Goal: Information Seeking & Learning: Learn about a topic

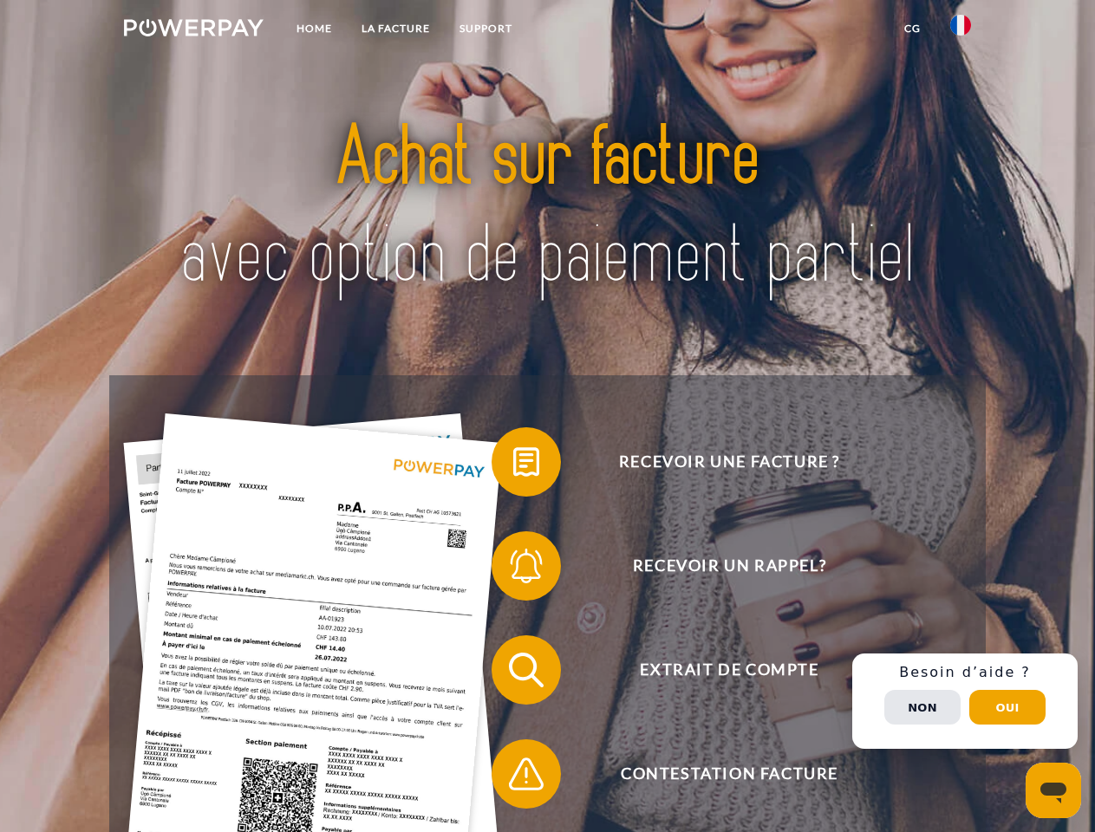
click at [193, 30] on img at bounding box center [194, 27] width 140 height 17
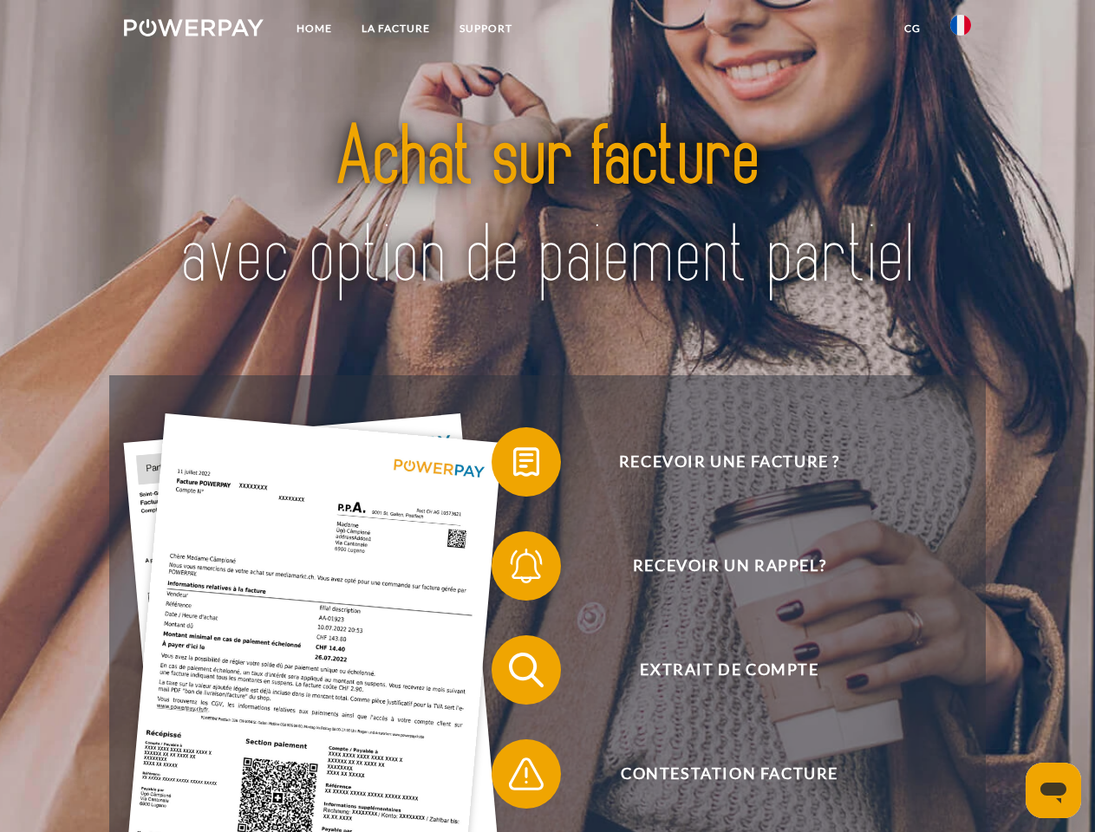
click at [960, 30] on img at bounding box center [960, 25] width 21 height 21
click at [912, 29] on link "CG" at bounding box center [912, 28] width 46 height 31
click at [513, 465] on span at bounding box center [500, 462] width 87 height 87
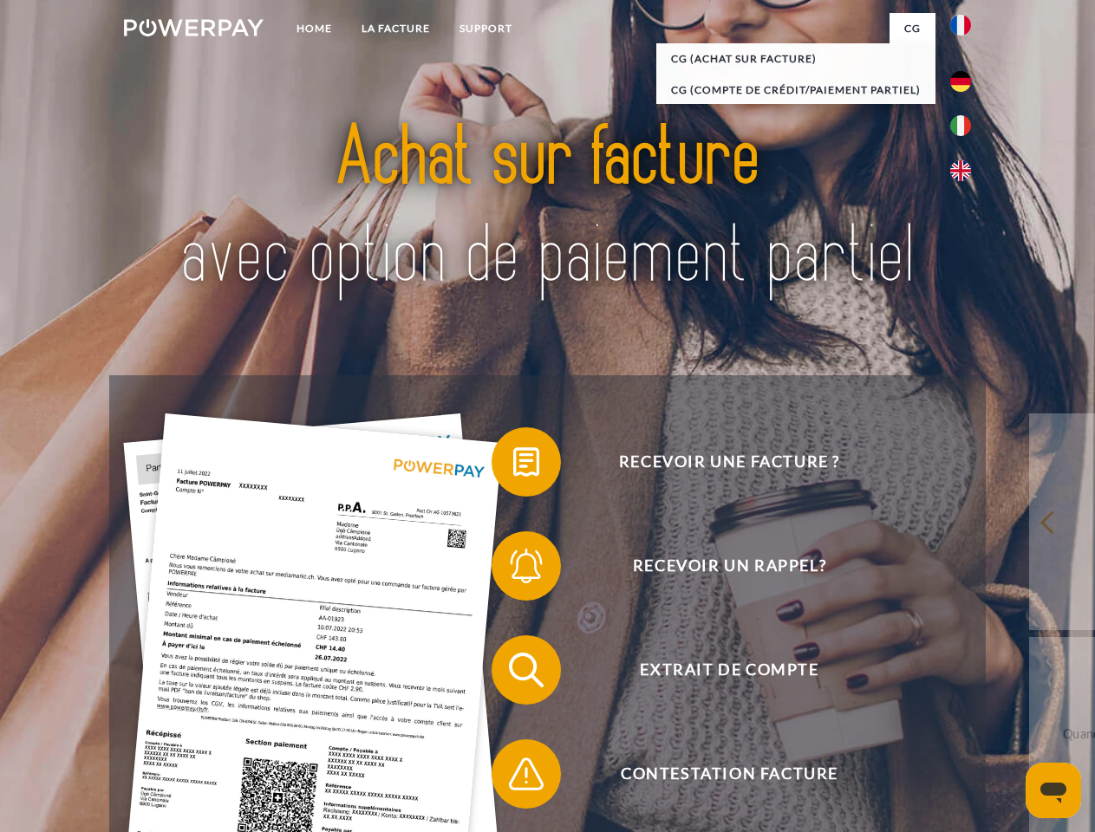
click at [513, 569] on span at bounding box center [500, 566] width 87 height 87
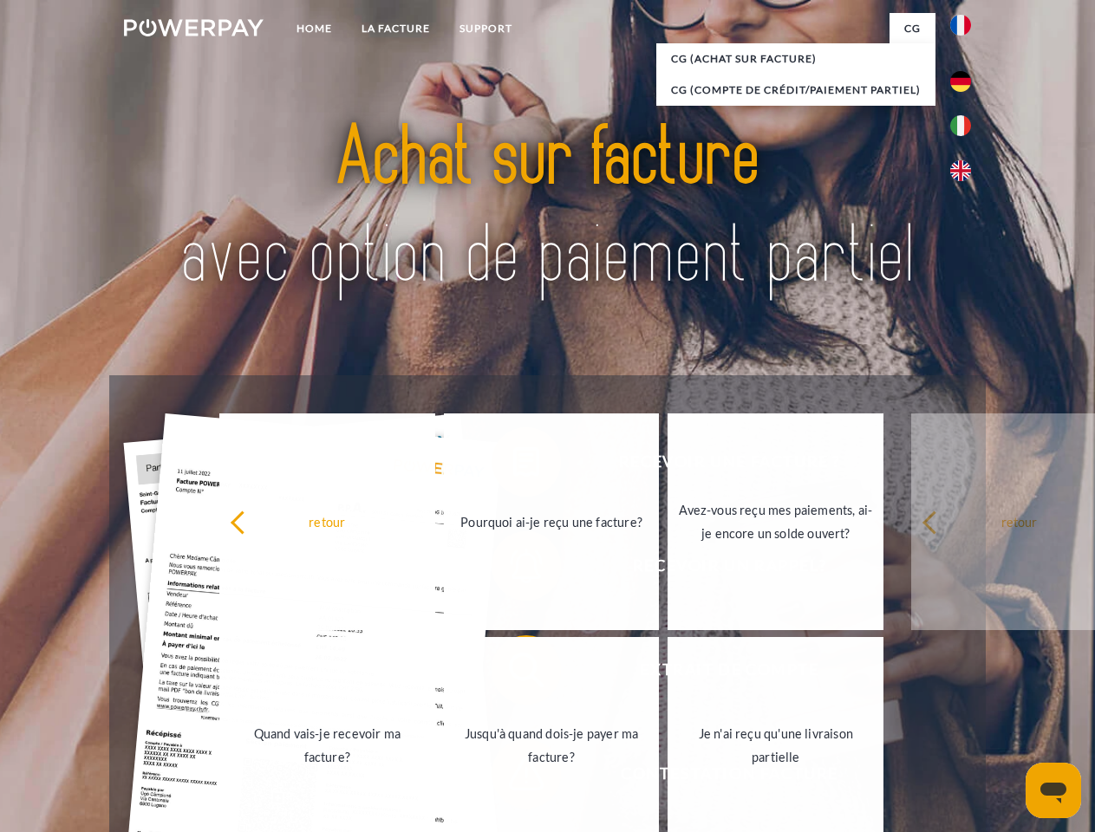
click at [513, 673] on link "Jusqu'à quand dois-je payer ma facture?" at bounding box center [552, 745] width 216 height 217
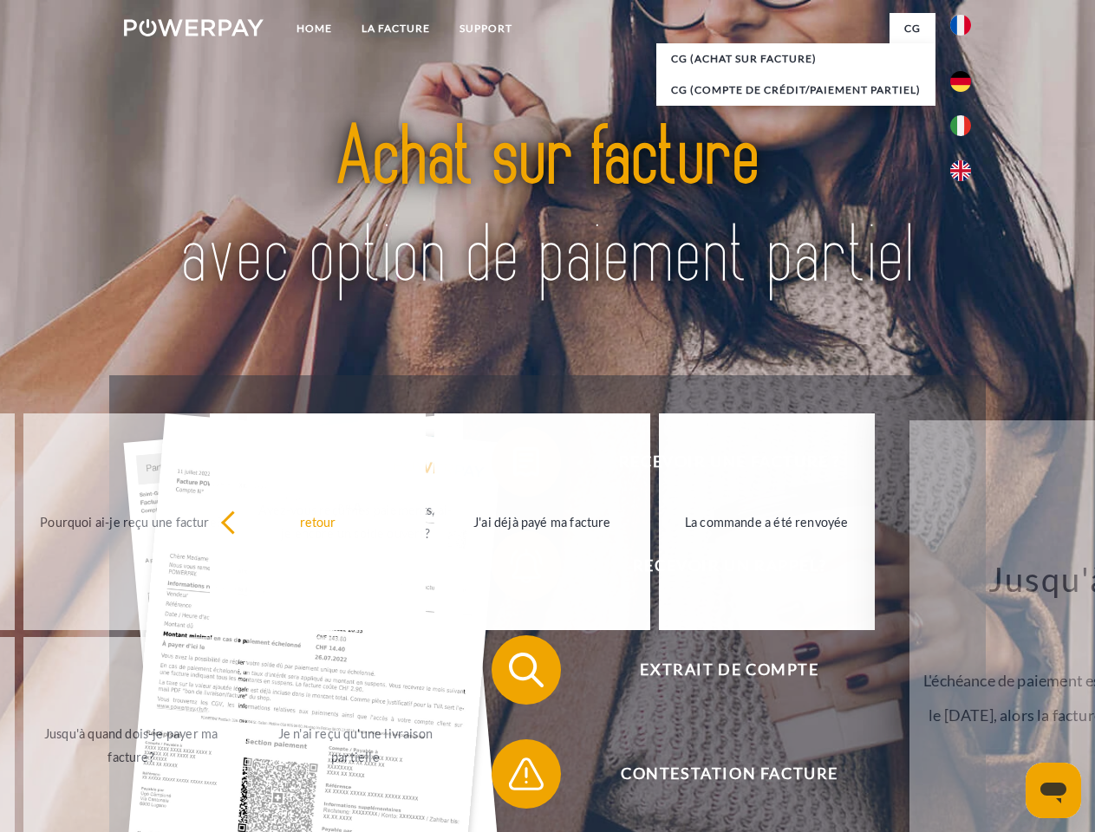
click at [513, 777] on span at bounding box center [500, 774] width 87 height 87
click at [965, 701] on div "Recevoir une facture ? Recevoir un rappel? Extrait de compte retour" at bounding box center [546, 721] width 875 height 693
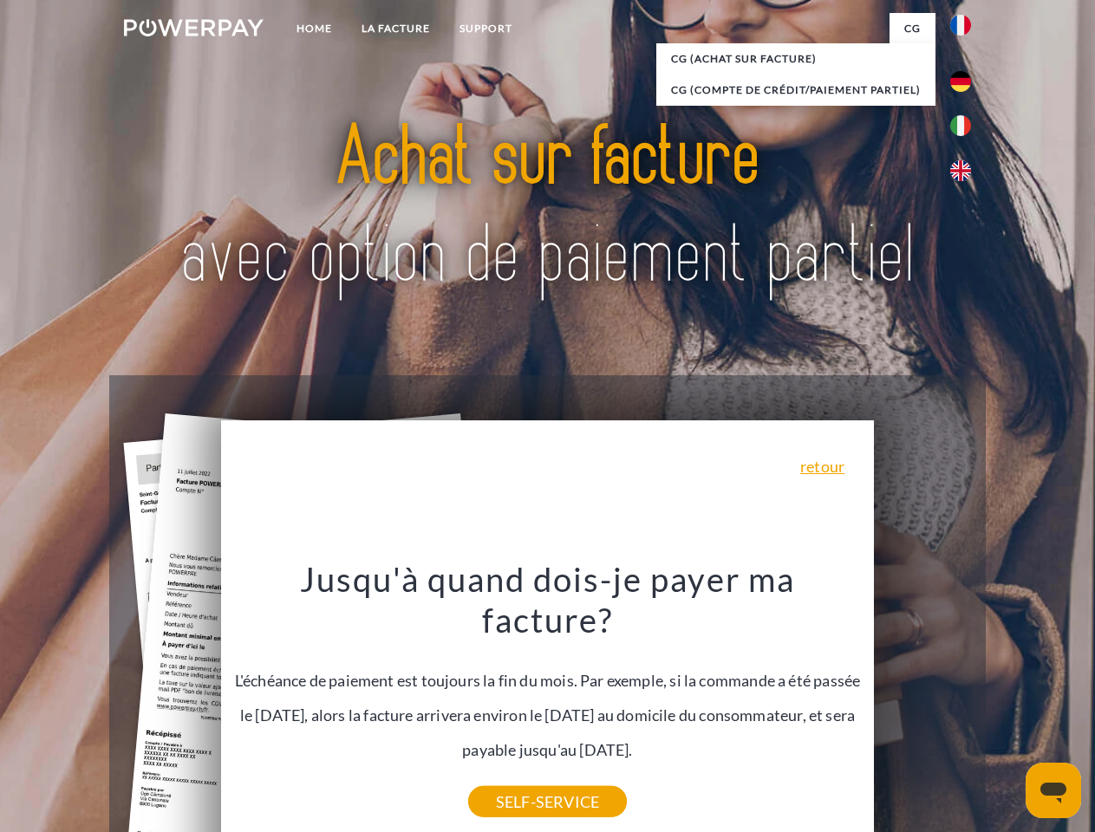
click at [922, 705] on span "Extrait de compte" at bounding box center [729, 669] width 425 height 69
click at [1007, 707] on header "Home LA FACTURE Support" at bounding box center [547, 598] width 1095 height 1197
